Goal: Information Seeking & Learning: Check status

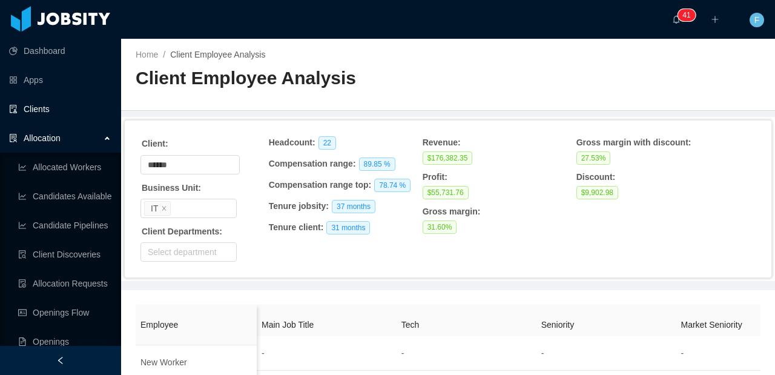
scroll to position [205, 0]
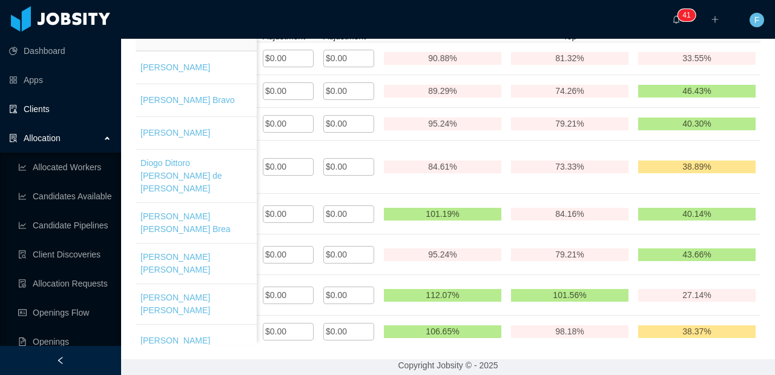
click at [41, 110] on link "Clients" at bounding box center [60, 109] width 102 height 24
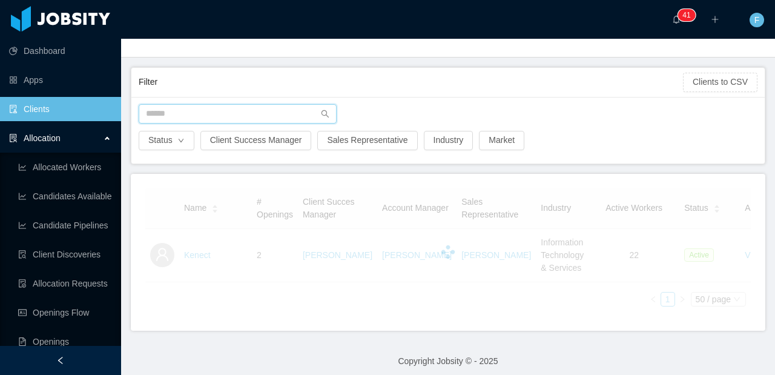
click at [177, 120] on input "text" at bounding box center [238, 113] width 198 height 19
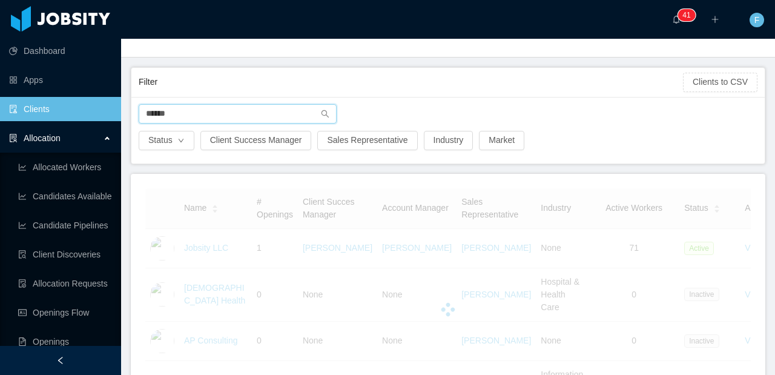
type input "******"
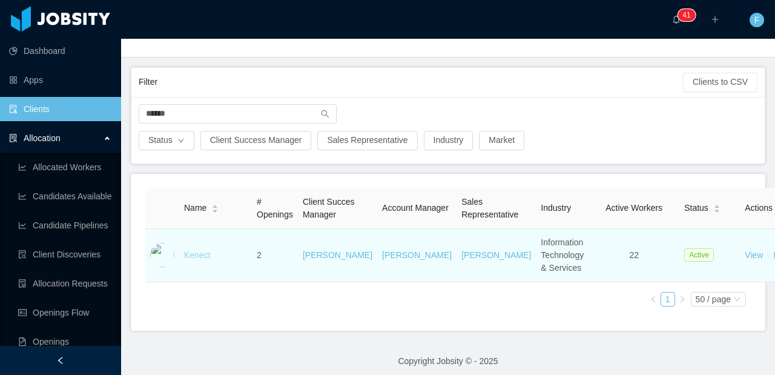
click at [204, 260] on link "Kenect" at bounding box center [197, 255] width 27 height 10
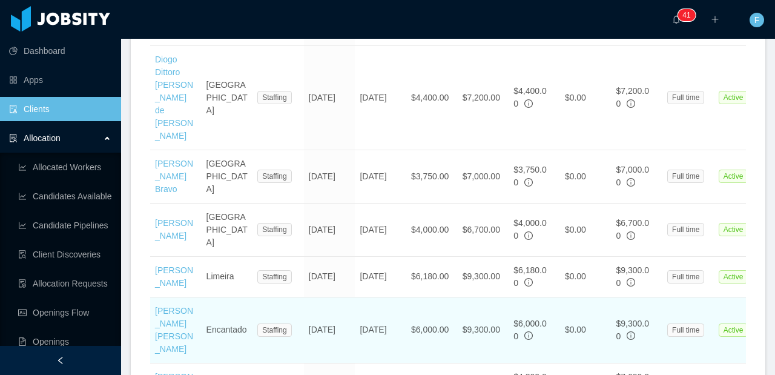
scroll to position [1445, 0]
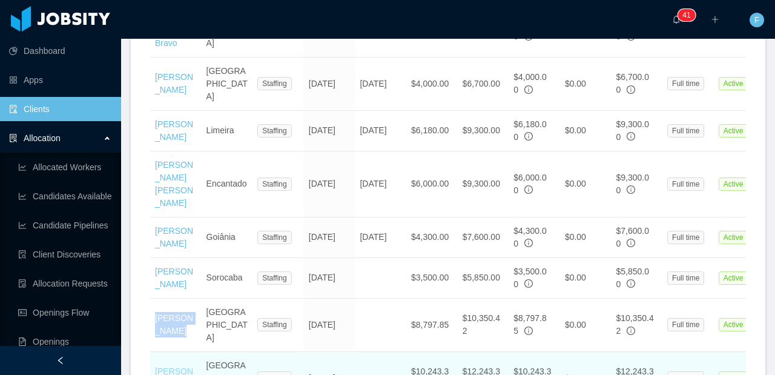
click at [171, 366] on link "[PERSON_NAME]" at bounding box center [174, 377] width 38 height 22
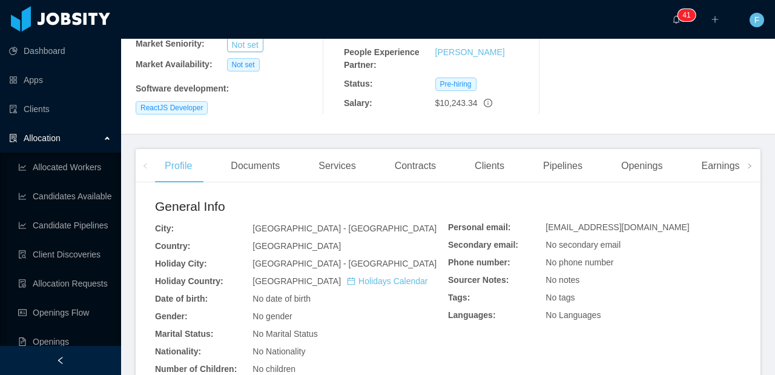
scroll to position [201, 0]
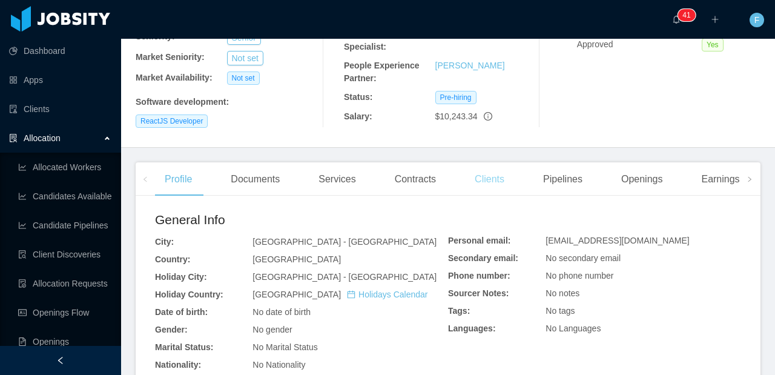
click at [481, 171] on div "Clients" at bounding box center [489, 179] width 49 height 34
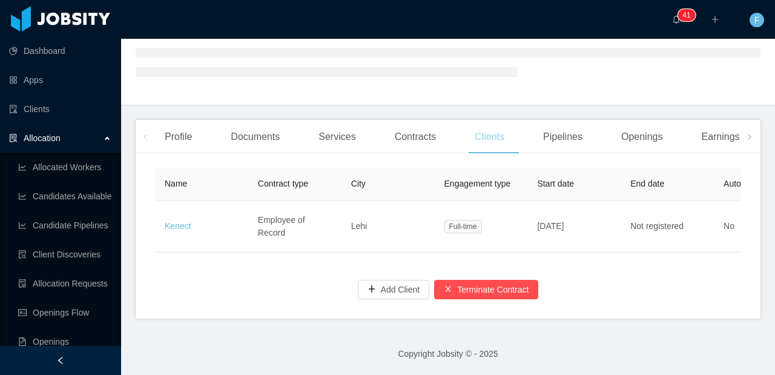
scroll to position [198, 0]
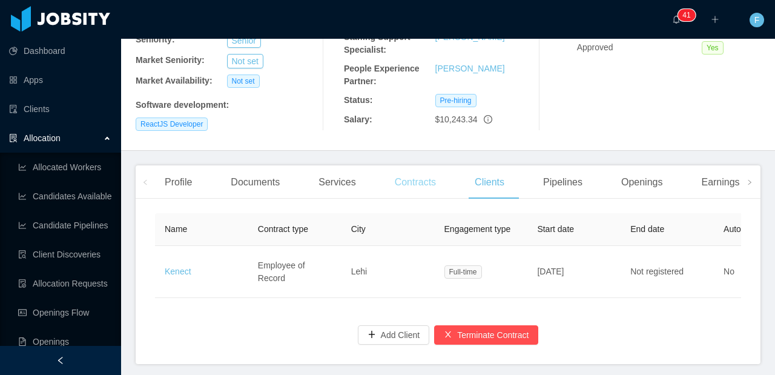
click at [420, 178] on div "Contracts" at bounding box center [415, 182] width 61 height 34
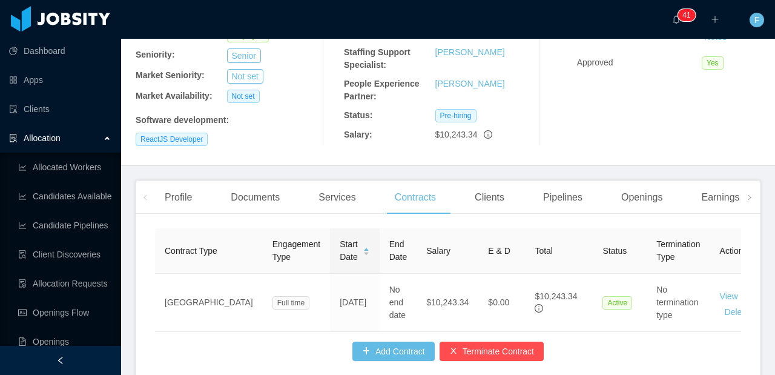
scroll to position [0, 5]
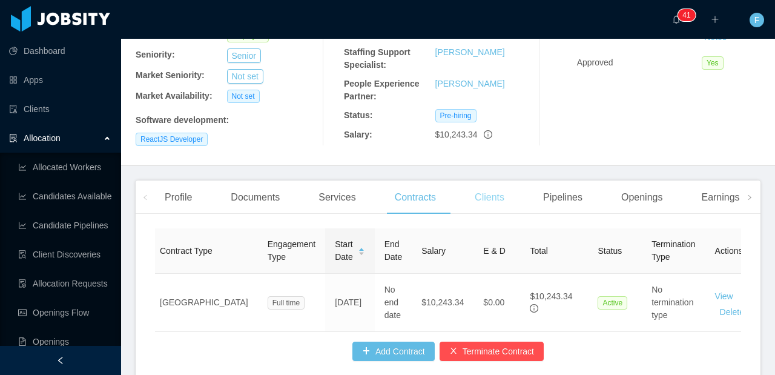
click at [493, 200] on div "Clients" at bounding box center [489, 198] width 49 height 34
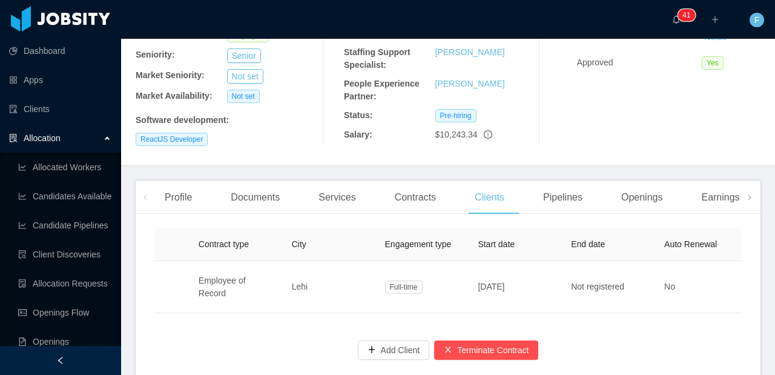
scroll to position [0, 62]
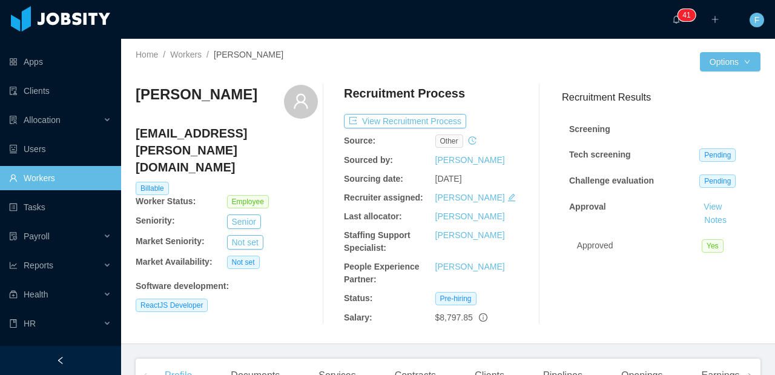
scroll to position [39, 0]
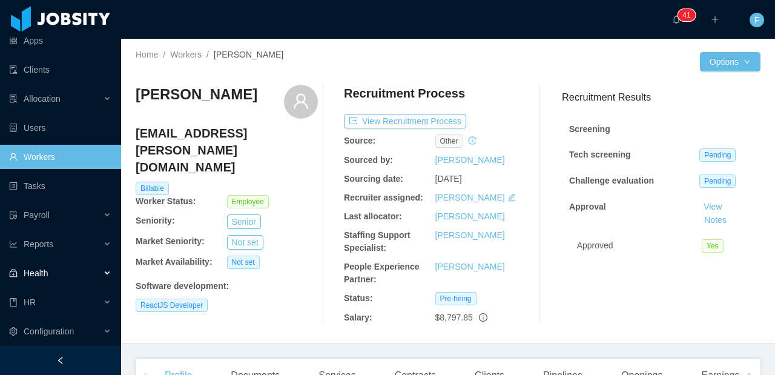
click at [64, 274] on div "Health" at bounding box center [60, 273] width 121 height 24
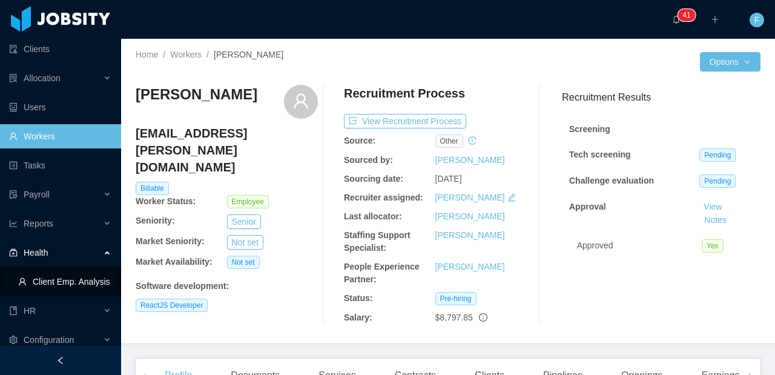
scroll to position [61, 0]
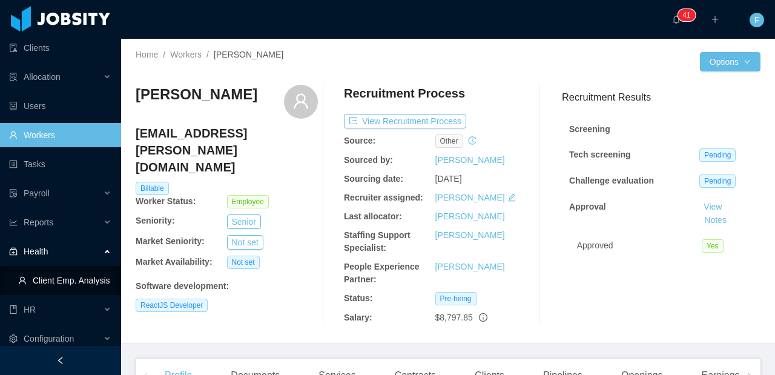
click at [68, 287] on link "Client Emp. Analysis" at bounding box center [64, 280] width 93 height 24
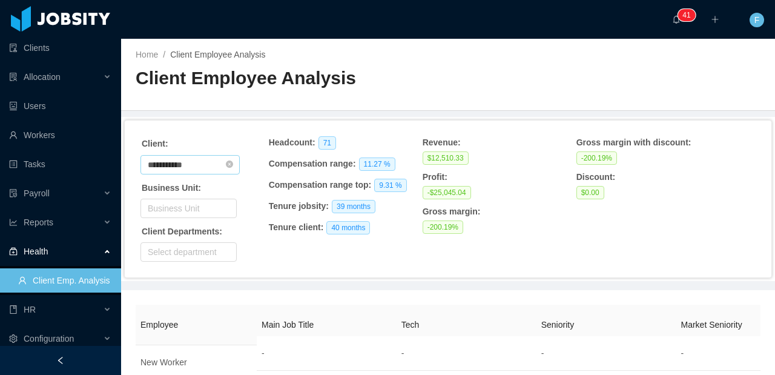
click at [214, 158] on input "**********" at bounding box center [190, 164] width 99 height 19
click at [214, 157] on input "**********" at bounding box center [190, 164] width 99 height 19
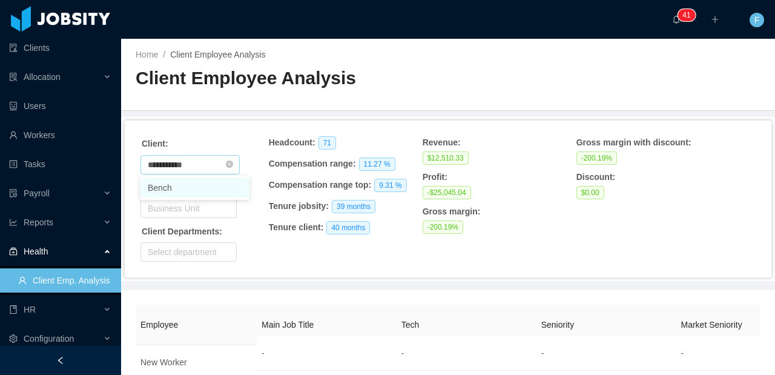
click at [214, 157] on input "**********" at bounding box center [190, 164] width 99 height 19
click at [166, 207] on li "Kenect" at bounding box center [195, 206] width 109 height 19
type input "******"
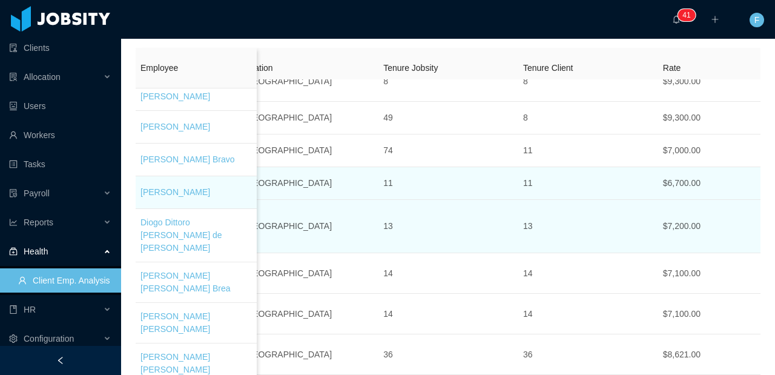
scroll to position [184, 618]
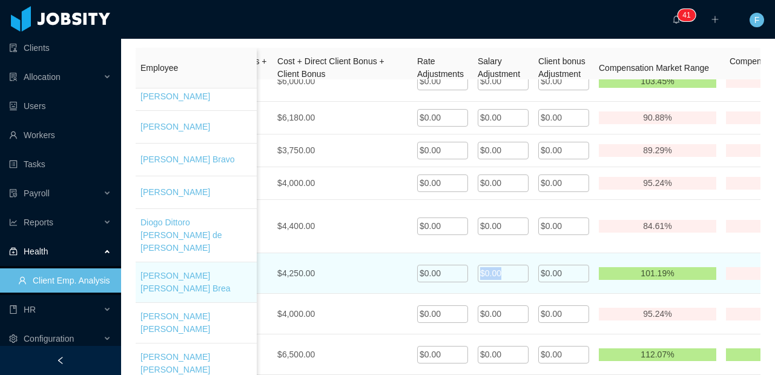
drag, startPoint x: 516, startPoint y: 259, endPoint x: 482, endPoint y: 257, distance: 34.0
click at [482, 265] on div "$0.00" at bounding box center [503, 274] width 51 height 18
click at [502, 264] on input "*" at bounding box center [503, 273] width 51 height 19
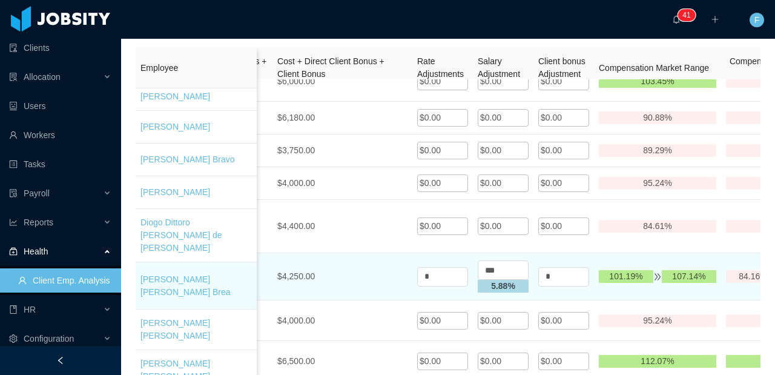
click at [393, 255] on td "$4,250.00" at bounding box center [343, 276] width 140 height 47
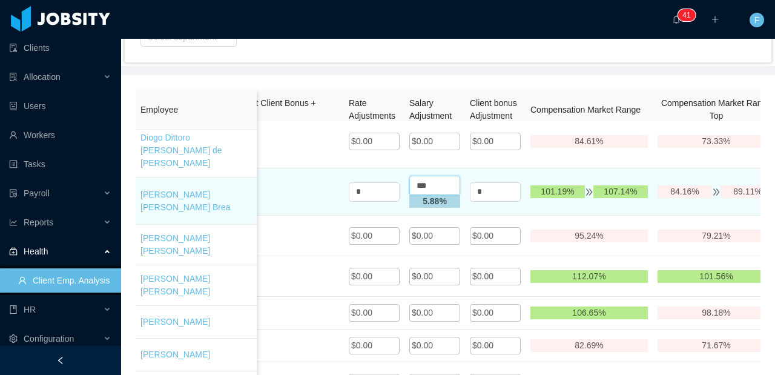
drag, startPoint x: 438, startPoint y: 170, endPoint x: 402, endPoint y: 163, distance: 36.4
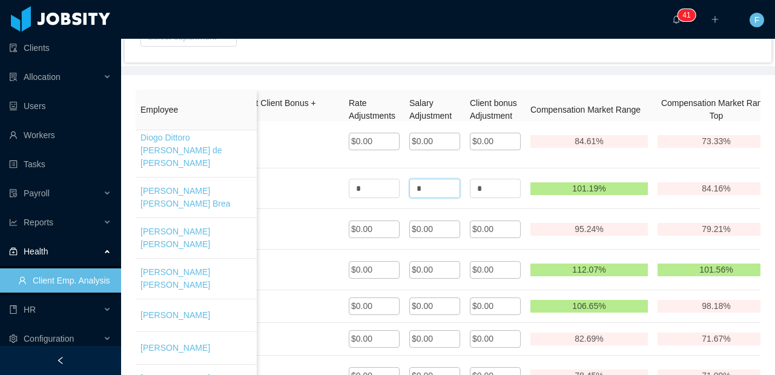
type input "*"
